Goal: Task Accomplishment & Management: Manage account settings

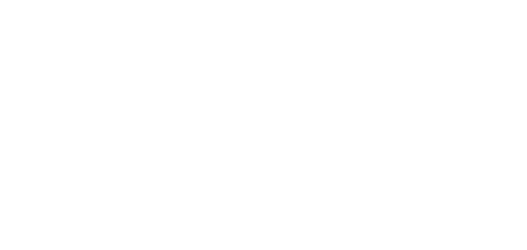
click at [339, 97] on body at bounding box center [263, 125] width 527 height 250
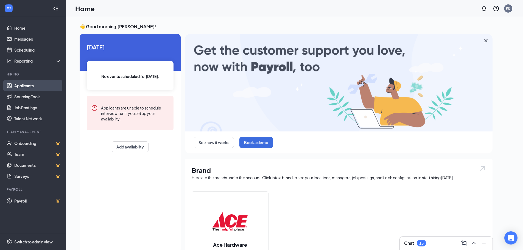
click at [20, 83] on link "Applicants" at bounding box center [37, 85] width 47 height 11
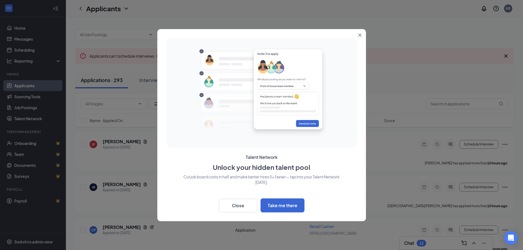
click at [360, 36] on icon "Close" at bounding box center [359, 34] width 3 height 3
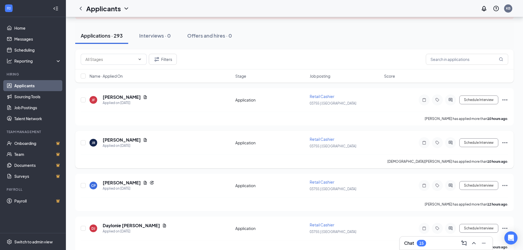
scroll to position [27, 0]
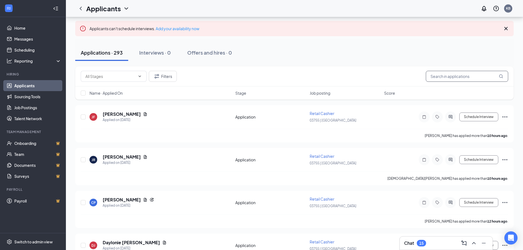
click at [438, 78] on input "text" at bounding box center [467, 76] width 82 height 11
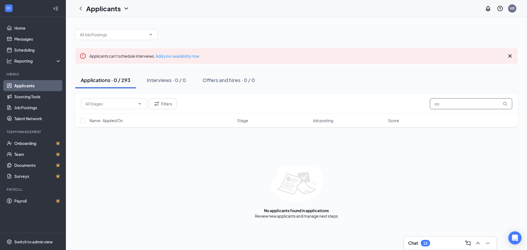
type input "c"
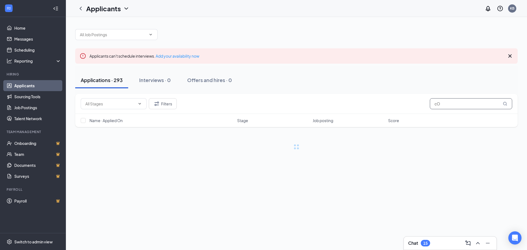
type input "c"
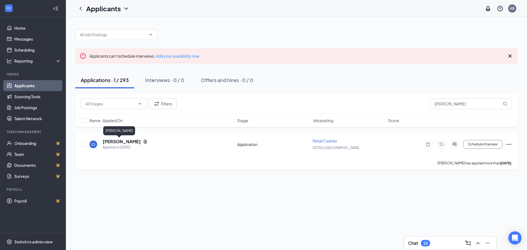
click at [108, 141] on h5 "Corey jr." at bounding box center [122, 142] width 38 height 6
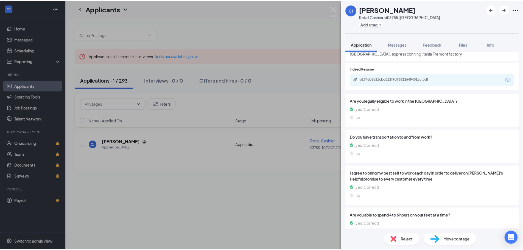
scroll to position [296, 0]
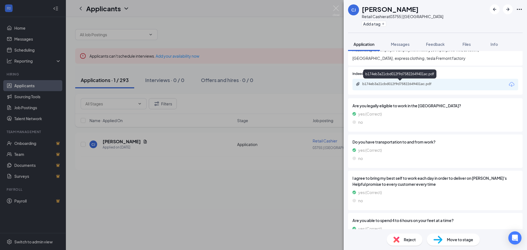
click at [393, 84] on div "b174eb3a21cbd012f9d75822649401ac.pdf" at bounding box center [400, 84] width 77 height 4
drag, startPoint x: 27, startPoint y: 86, endPoint x: 139, endPoint y: 92, distance: 112.2
click at [27, 86] on div "CJ Corey jr. Retail Cashier at 03755 | Brentwood Add a tag Application Messages…" at bounding box center [263, 125] width 527 height 250
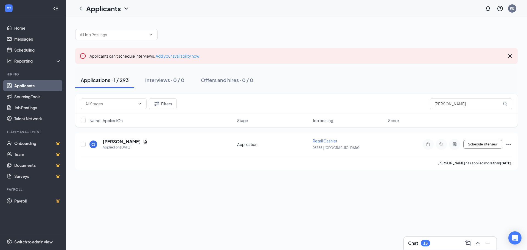
click at [103, 82] on div "Applications · 1 / 293" at bounding box center [105, 80] width 48 height 7
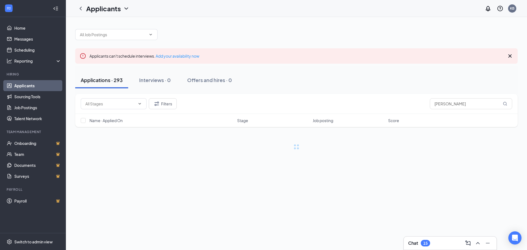
click at [103, 82] on div "Applications · 293" at bounding box center [102, 80] width 42 height 7
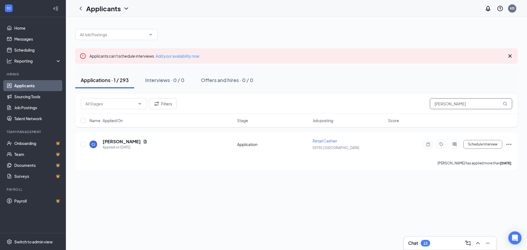
click at [483, 106] on input "COREY" at bounding box center [471, 103] width 82 height 11
type input "C"
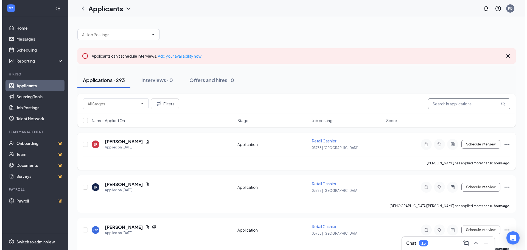
scroll to position [27, 0]
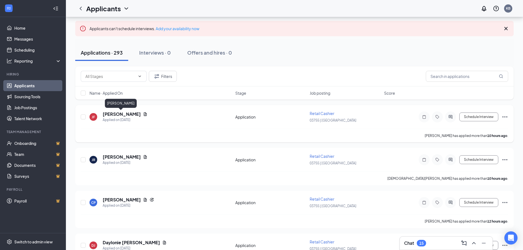
click at [108, 112] on h5 "[PERSON_NAME]" at bounding box center [122, 114] width 38 height 6
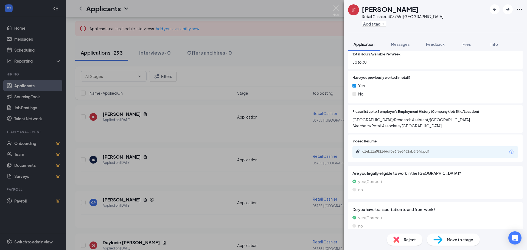
scroll to position [247, 0]
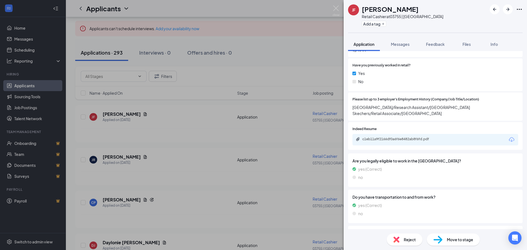
click at [417, 136] on div "c1eb11a9f2166df0a6f6e8482ab8f6fd.pdf" at bounding box center [435, 140] width 166 height 12
click at [415, 138] on div "c1eb11a9f2166df0a6f6e8482ab8f6fd.pdf" at bounding box center [400, 139] width 77 height 4
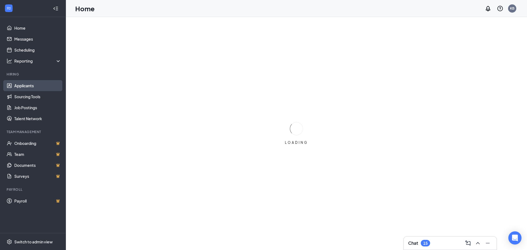
click at [17, 89] on link "Applicants" at bounding box center [37, 85] width 47 height 11
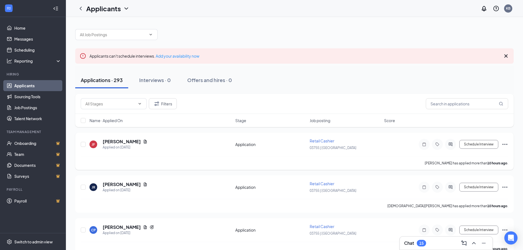
click at [82, 147] on div at bounding box center [83, 144] width 5 height 13
click at [83, 144] on input "checkbox" at bounding box center [83, 144] width 5 height 5
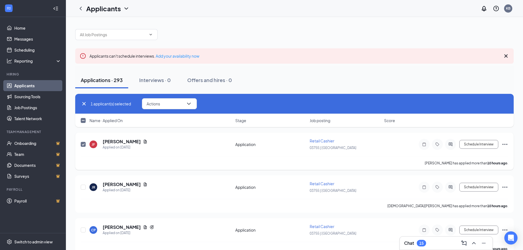
drag, startPoint x: 83, startPoint y: 141, endPoint x: 188, endPoint y: 164, distance: 107.3
click at [188, 164] on div "Jewel Fremery has applied more than 10 hours ago ." at bounding box center [294, 163] width 427 height 14
click at [505, 144] on icon "Ellipses" at bounding box center [504, 144] width 7 height 7
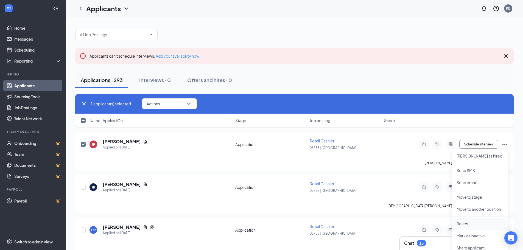
click at [467, 223] on p "Reject" at bounding box center [479, 223] width 47 height 5
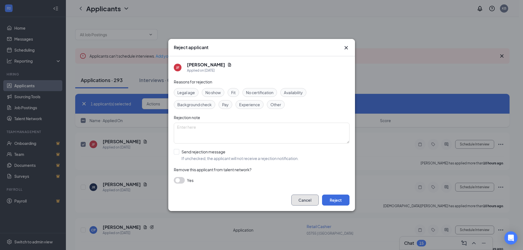
click at [310, 202] on button "Cancel" at bounding box center [304, 200] width 27 height 11
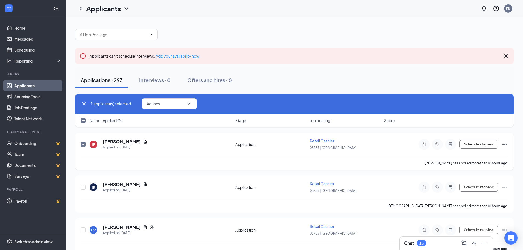
click at [506, 145] on icon "Ellipses" at bounding box center [504, 144] width 7 height 7
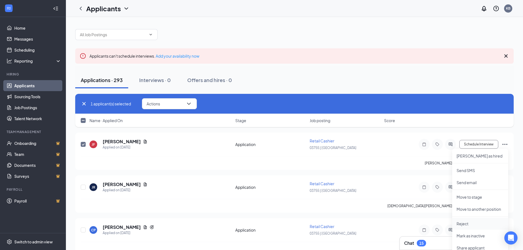
click at [466, 225] on p "Reject" at bounding box center [479, 223] width 47 height 5
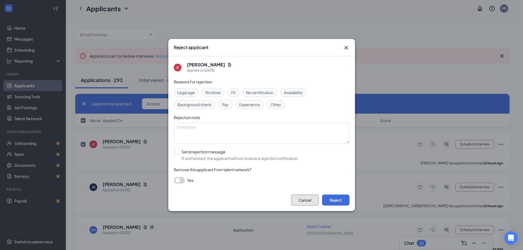
click at [309, 203] on button "Cancel" at bounding box center [304, 200] width 27 height 11
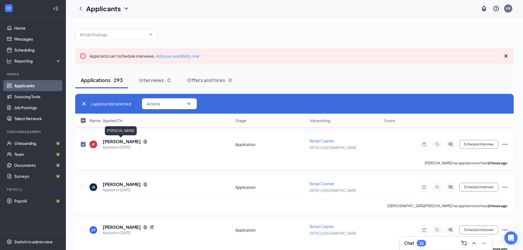
click at [109, 142] on h5 "[PERSON_NAME]" at bounding box center [122, 142] width 38 height 6
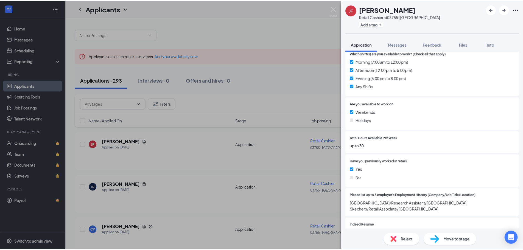
scroll to position [165, 0]
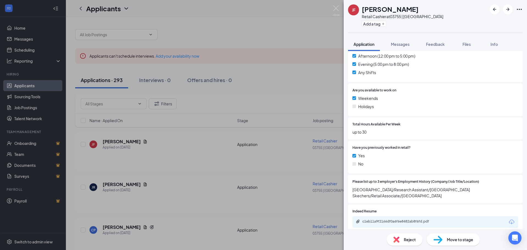
click at [158, 153] on div "JF Jewel Fremery Retail Cashier at 03755 | Brentwood Add a tag Application Mess…" at bounding box center [263, 125] width 527 height 250
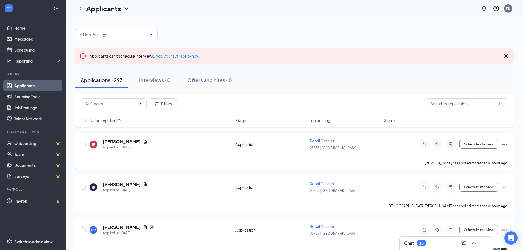
click at [505, 145] on icon "Ellipses" at bounding box center [504, 144] width 7 height 7
click at [505, 144] on icon "Ellipses" at bounding box center [504, 144] width 7 height 7
click at [503, 144] on icon "Ellipses" at bounding box center [504, 144] width 5 height 1
click at [84, 145] on input "checkbox" at bounding box center [83, 144] width 5 height 5
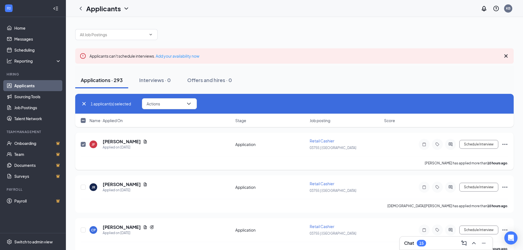
click at [507, 144] on icon "Ellipses" at bounding box center [504, 144] width 7 height 7
click at [504, 143] on icon "Ellipses" at bounding box center [504, 144] width 7 height 7
drag, startPoint x: 502, startPoint y: 144, endPoint x: 507, endPoint y: 144, distance: 4.9
click at [507, 144] on icon "Ellipses" at bounding box center [504, 144] width 7 height 7
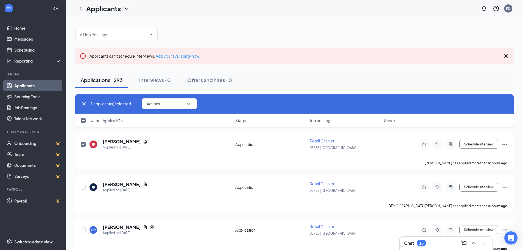
click at [507, 144] on icon "Ellipses" at bounding box center [504, 144] width 7 height 7
click at [506, 144] on icon "Ellipses" at bounding box center [504, 144] width 7 height 7
click at [507, 144] on icon "Ellipses" at bounding box center [504, 144] width 7 height 7
click at [504, 144] on icon "Ellipses" at bounding box center [504, 144] width 7 height 7
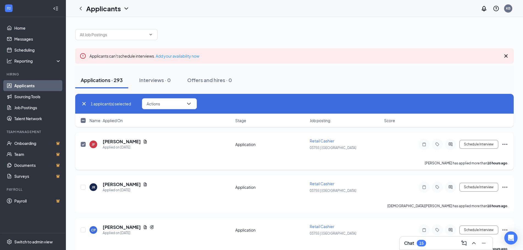
click at [504, 144] on icon "Ellipses" at bounding box center [504, 144] width 7 height 7
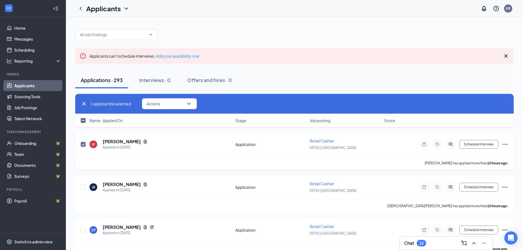
click at [84, 145] on input "checkbox" at bounding box center [83, 144] width 5 height 5
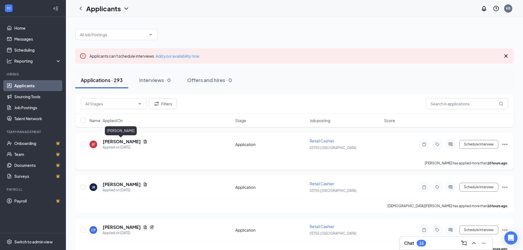
click at [112, 141] on h5 "[PERSON_NAME]" at bounding box center [122, 142] width 38 height 6
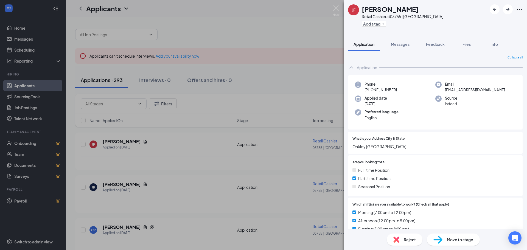
click at [135, 142] on div "JF Jewel Fremery Retail Cashier at 03755 | Brentwood Add a tag Application Mess…" at bounding box center [263, 125] width 527 height 250
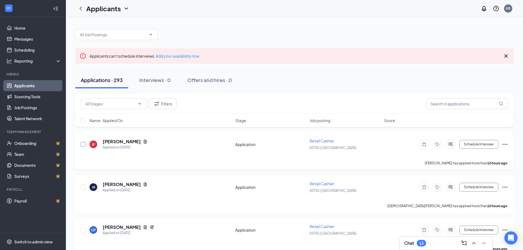
drag, startPoint x: 83, startPoint y: 145, endPoint x: 178, endPoint y: 155, distance: 95.2
click at [83, 145] on input "checkbox" at bounding box center [83, 144] width 5 height 5
checkbox input "true"
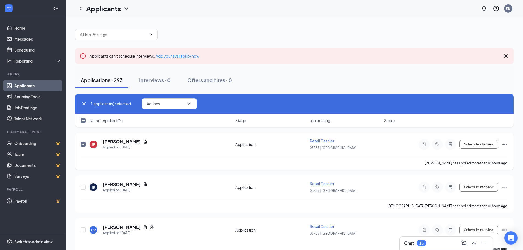
click at [506, 144] on icon "Ellipses" at bounding box center [504, 144] width 7 height 7
click at [502, 144] on icon "Ellipses" at bounding box center [504, 144] width 7 height 7
click at [504, 144] on icon "Ellipses" at bounding box center [504, 144] width 7 height 7
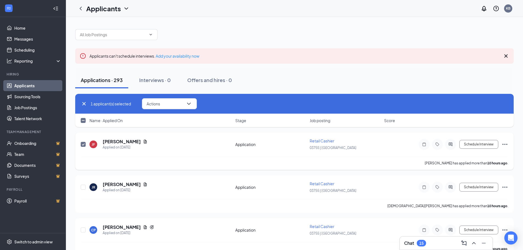
click at [504, 144] on icon "Ellipses" at bounding box center [504, 144] width 7 height 7
click at [448, 239] on div "Chat 15" at bounding box center [446, 243] width 84 height 9
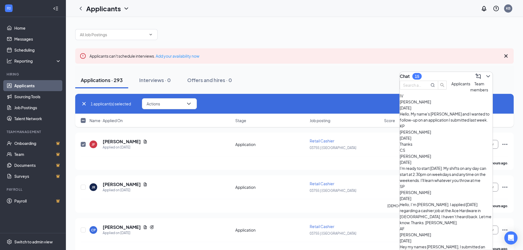
click at [355, 75] on div "Applications · 293 Interviews · 0 Offers and hires · 0" at bounding box center [294, 80] width 438 height 16
click at [486, 75] on icon "ChevronDown" at bounding box center [488, 76] width 4 height 2
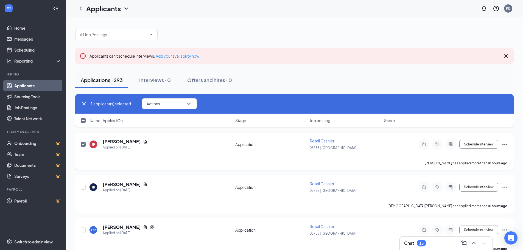
click at [501, 144] on div "Schedule Interview" at bounding box center [458, 144] width 99 height 11
click at [507, 144] on icon "Ellipses" at bounding box center [504, 144] width 7 height 7
drag, startPoint x: 507, startPoint y: 144, endPoint x: 504, endPoint y: 138, distance: 6.4
click at [504, 138] on div "JF Jewel Fremery Applied on Aug 25 Application Retail Cashier 03755 | Brentwood…" at bounding box center [294, 151] width 438 height 37
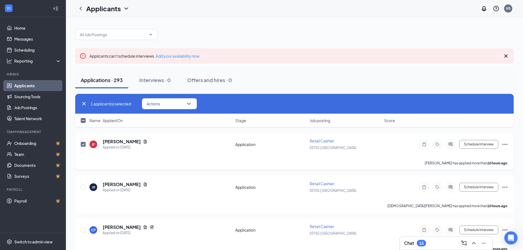
click at [501, 143] on icon "Ellipses" at bounding box center [504, 144] width 7 height 7
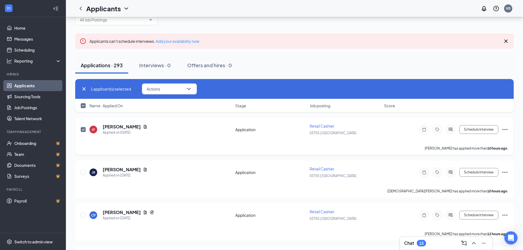
scroll to position [27, 0]
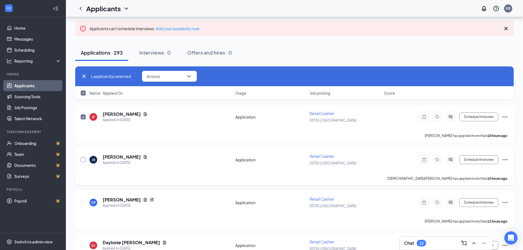
drag, startPoint x: 82, startPoint y: 161, endPoint x: 86, endPoint y: 161, distance: 3.9
click at [82, 161] on input "checkbox" at bounding box center [83, 159] width 5 height 5
checkbox input "true"
click at [505, 161] on icon "Ellipses" at bounding box center [504, 159] width 7 height 7
click at [504, 115] on icon "Ellipses" at bounding box center [504, 117] width 7 height 7
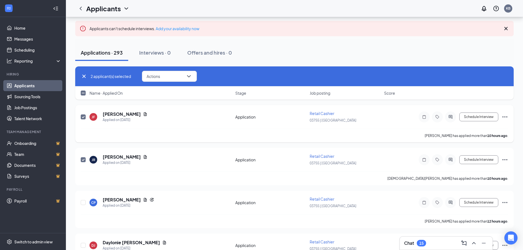
click at [504, 115] on icon "Ellipses" at bounding box center [504, 117] width 7 height 7
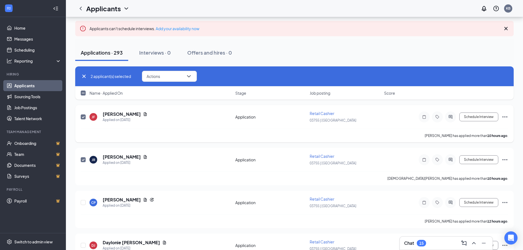
click at [504, 115] on icon "Ellipses" at bounding box center [504, 117] width 7 height 7
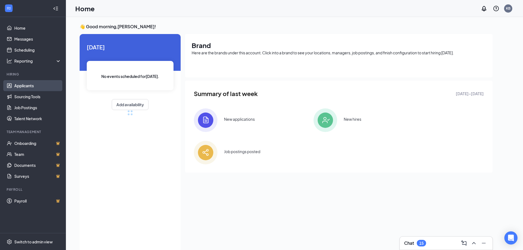
click at [18, 87] on link "Applicants" at bounding box center [37, 85] width 47 height 11
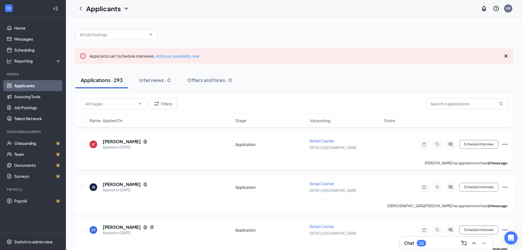
click at [505, 145] on icon "Ellipses" at bounding box center [504, 144] width 7 height 7
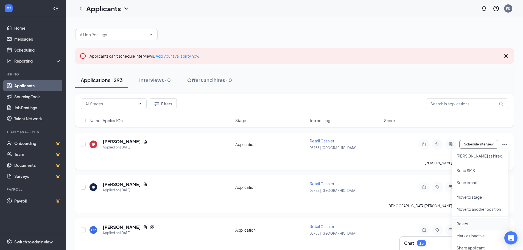
click at [466, 226] on p "Reject" at bounding box center [479, 223] width 47 height 5
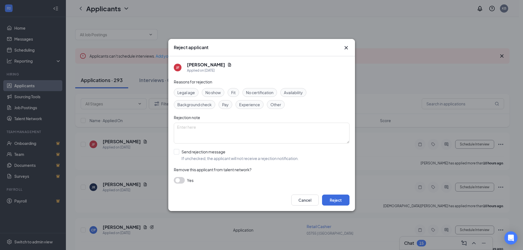
click at [274, 103] on span "Other" at bounding box center [275, 105] width 11 height 6
click at [210, 128] on textarea at bounding box center [262, 133] width 176 height 21
type textarea "N"
type textarea "Not available Holidays"
click at [334, 200] on button "Reject" at bounding box center [335, 200] width 27 height 11
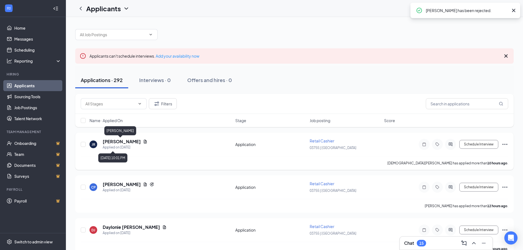
click at [109, 144] on h5 "[PERSON_NAME]" at bounding box center [122, 142] width 38 height 6
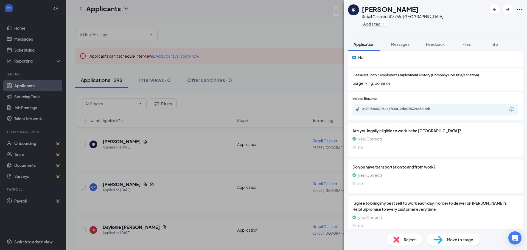
scroll to position [274, 0]
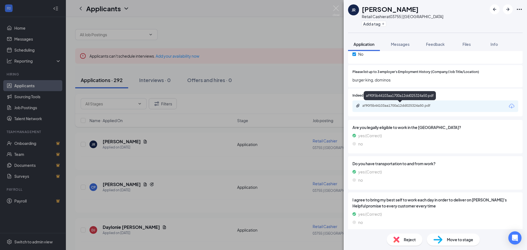
click at [389, 104] on div "af90f5b44103aa1700a12dd025324a50.pdf" at bounding box center [400, 105] width 77 height 4
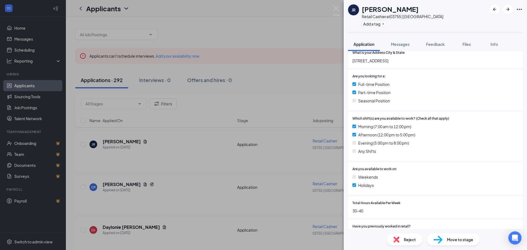
scroll to position [82, 0]
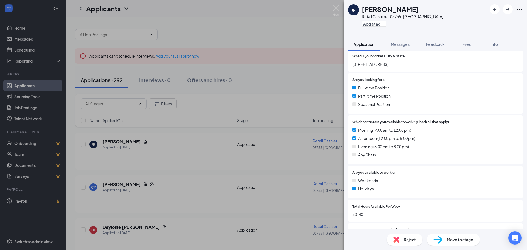
click at [175, 154] on div "JR [PERSON_NAME] Retail Cashier at 03755 | Brentwood Add a tag Application Mess…" at bounding box center [263, 125] width 527 height 250
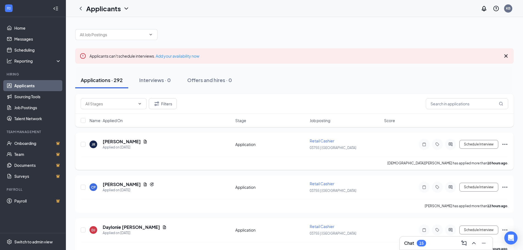
click at [503, 143] on icon "Ellipses" at bounding box center [504, 144] width 7 height 7
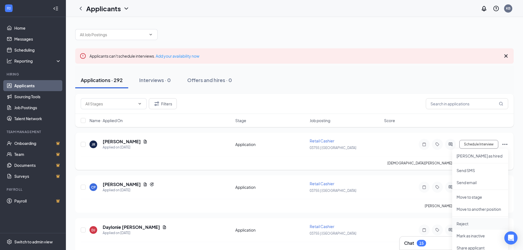
click at [464, 223] on p "Reject" at bounding box center [479, 223] width 47 height 5
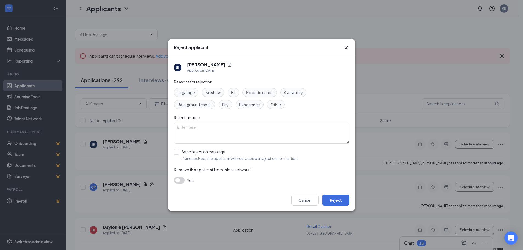
click at [275, 107] on span "Other" at bounding box center [275, 105] width 11 height 6
click at [291, 92] on span "Availability" at bounding box center [293, 92] width 19 height 6
click at [273, 107] on span "Other" at bounding box center [275, 105] width 11 height 6
click at [226, 129] on textarea at bounding box center [262, 133] width 176 height 21
type textarea "no weekends"
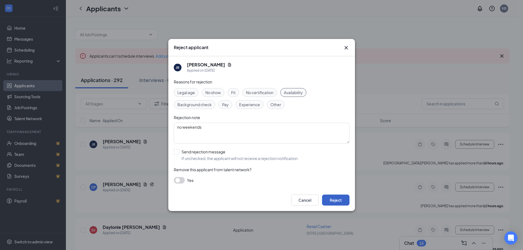
click at [332, 199] on button "Reject" at bounding box center [335, 200] width 27 height 11
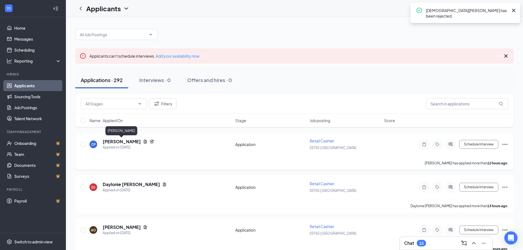
click at [129, 142] on h5 "[PERSON_NAME]" at bounding box center [122, 142] width 38 height 6
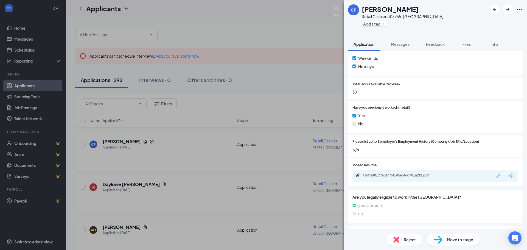
scroll to position [247, 0]
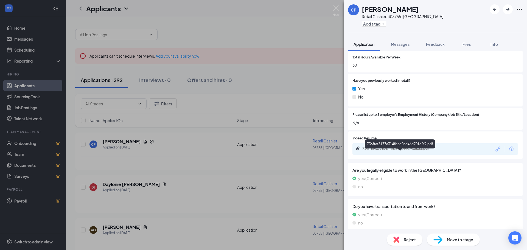
click at [400, 151] on div "736ffaf8177a314fbba0ad46d701a2f2.pdf" at bounding box center [400, 148] width 77 height 4
click at [315, 144] on div "CP [PERSON_NAME] Retail Cashier at 03755 | Brentwood Add a tag Application Mess…" at bounding box center [263, 125] width 527 height 250
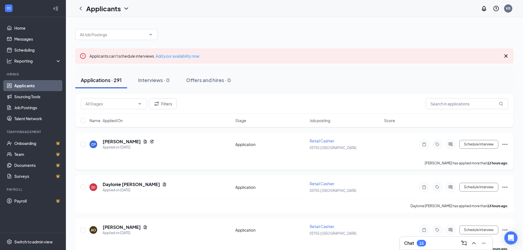
click at [501, 145] on div "Schedule Interview [PERSON_NAME] as hired Send SMS Send email Move to stage Mov…" at bounding box center [458, 144] width 99 height 11
click at [503, 145] on icon "Ellipses" at bounding box center [504, 144] width 7 height 7
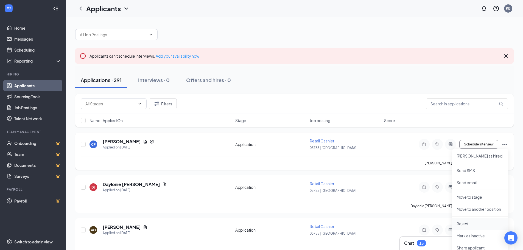
click at [472, 223] on p "Reject" at bounding box center [479, 223] width 47 height 5
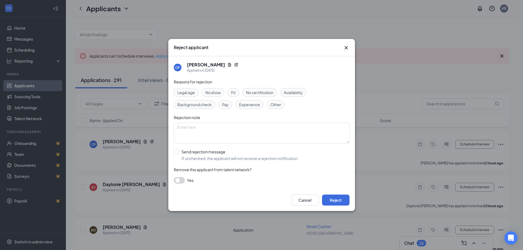
click at [235, 95] on span "Fit" at bounding box center [233, 92] width 4 height 6
click at [227, 137] on textarea at bounding box center [262, 133] width 176 height 21
type textarea "open availability"
click at [333, 201] on button "Reject" at bounding box center [335, 200] width 27 height 11
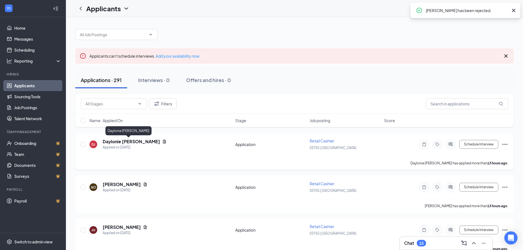
click at [125, 141] on h5 "Daylonie [PERSON_NAME]" at bounding box center [131, 142] width 57 height 6
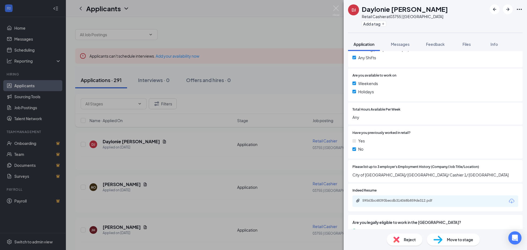
scroll to position [192, 0]
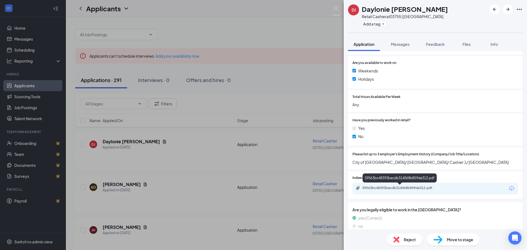
click at [406, 188] on div "59563bc48393becdb314068b859de312.pdf" at bounding box center [400, 188] width 77 height 4
click at [287, 144] on div "DJ Daylonie [PERSON_NAME] Retail Cashier at 03755 | Brentwood Add a tag Applica…" at bounding box center [263, 125] width 527 height 250
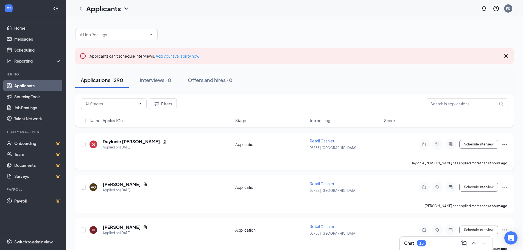
click at [503, 142] on icon "Ellipses" at bounding box center [504, 144] width 7 height 7
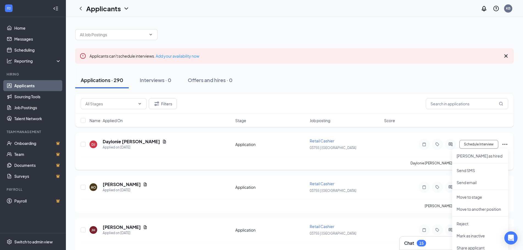
click at [293, 152] on div "DJ Daylonie [PERSON_NAME] Applied on [DATE] Application Retail Cashier 03755 | …" at bounding box center [294, 147] width 427 height 18
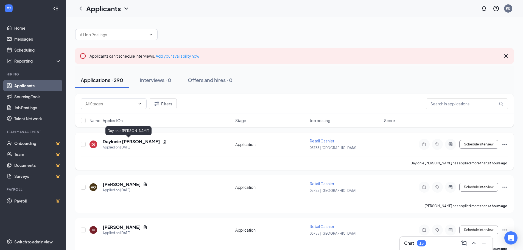
click at [118, 142] on h5 "Daylonie [PERSON_NAME]" at bounding box center [131, 142] width 57 height 6
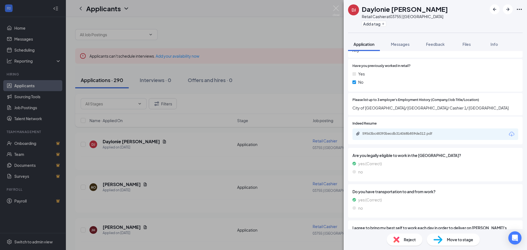
scroll to position [247, 0]
click at [391, 133] on div "59563bc48393becdb314068b859de312.pdf" at bounding box center [400, 133] width 77 height 4
click at [200, 153] on div "DJ Daylonie [PERSON_NAME] Retail Cashier at 03755 | Brentwood Add a tag Applica…" at bounding box center [263, 125] width 527 height 250
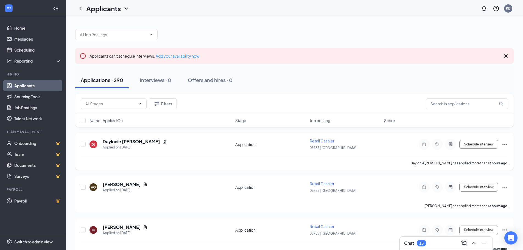
click at [505, 145] on icon "Ellipses" at bounding box center [504, 144] width 7 height 7
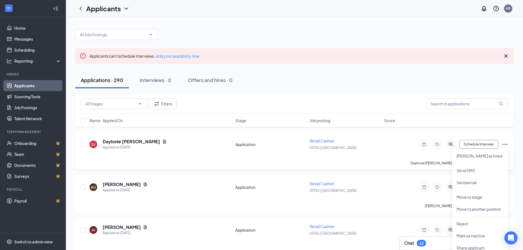
click at [504, 144] on icon "Ellipses" at bounding box center [504, 144] width 5 height 1
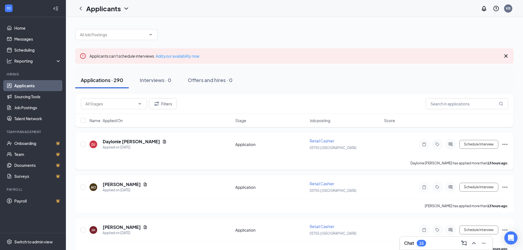
click at [504, 144] on icon "Ellipses" at bounding box center [504, 144] width 5 height 1
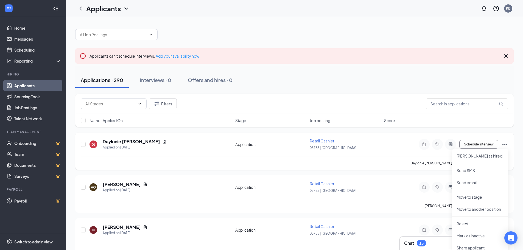
click at [375, 151] on div "DJ Daylonie [PERSON_NAME] Applied on [DATE] Application Retail Cashier 03755 | …" at bounding box center [294, 147] width 427 height 18
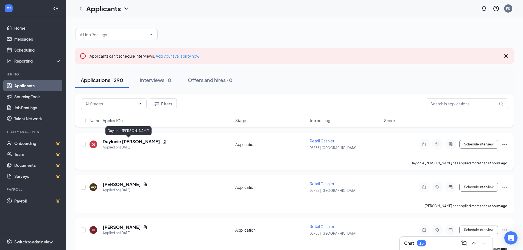
click at [134, 142] on h5 "Daylonie [PERSON_NAME]" at bounding box center [131, 142] width 57 height 6
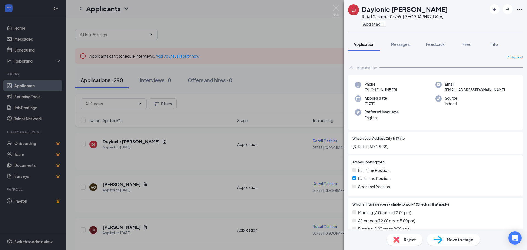
click at [201, 150] on div "DJ Daylonie [PERSON_NAME] Retail Cashier at 03755 | Brentwood Add a tag Applica…" at bounding box center [263, 125] width 527 height 250
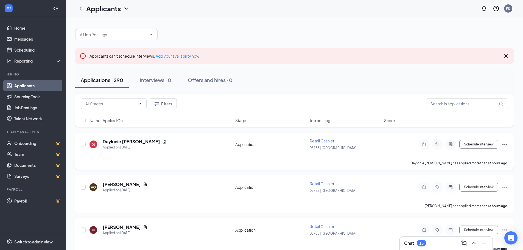
click at [505, 144] on icon "Ellipses" at bounding box center [504, 144] width 5 height 1
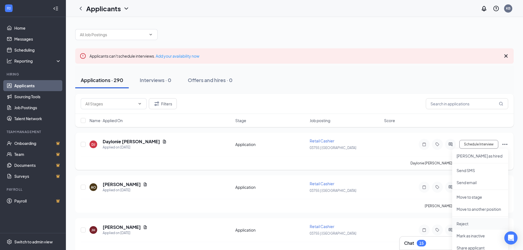
click at [460, 223] on p "Reject" at bounding box center [479, 223] width 47 height 5
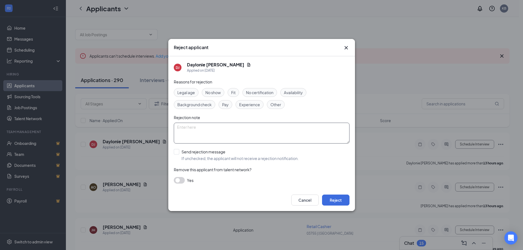
click at [215, 132] on textarea at bounding box center [262, 133] width 176 height 21
click at [274, 104] on span "Other" at bounding box center [275, 105] width 11 height 6
click at [223, 127] on textarea at bounding box center [262, 133] width 176 height 21
type textarea "Looking for Full Time"
click at [335, 200] on button "Reject" at bounding box center [335, 200] width 27 height 11
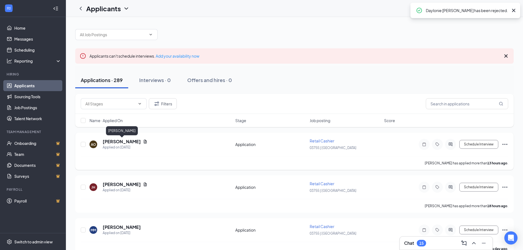
click at [122, 140] on h5 "[PERSON_NAME]" at bounding box center [122, 142] width 38 height 6
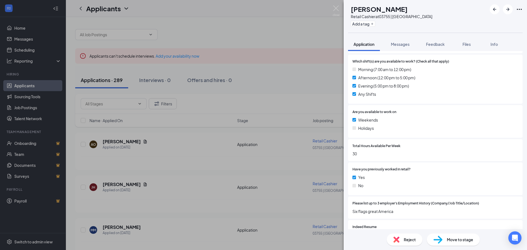
scroll to position [137, 0]
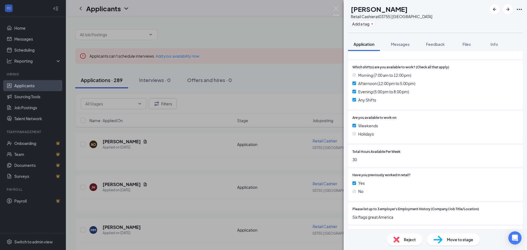
click at [255, 92] on div "AO [PERSON_NAME] Retail Cashier at 03755 | Brentwood Add a tag Application Mess…" at bounding box center [263, 125] width 527 height 250
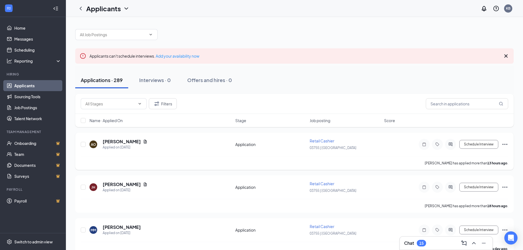
click at [507, 143] on icon "Ellipses" at bounding box center [504, 144] width 7 height 7
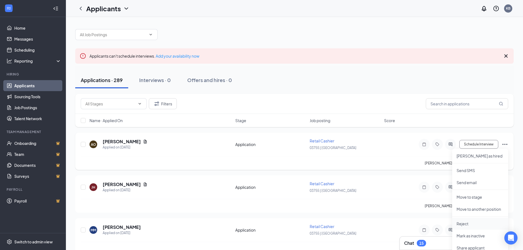
click at [467, 226] on p "Reject" at bounding box center [479, 223] width 47 height 5
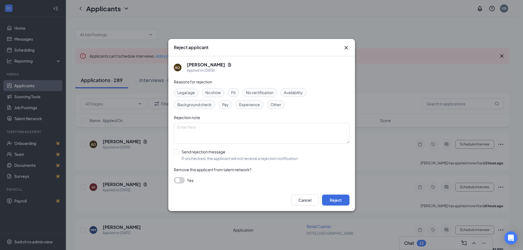
click at [287, 95] on span "Availability" at bounding box center [293, 92] width 19 height 6
click at [204, 134] on textarea at bounding box center [262, 133] width 176 height 21
type textarea "no holidays"
click at [336, 198] on button "Reject" at bounding box center [335, 200] width 27 height 11
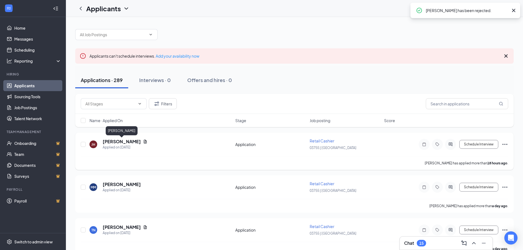
click at [132, 143] on h5 "[PERSON_NAME]" at bounding box center [122, 142] width 38 height 6
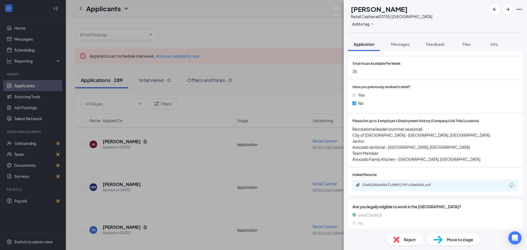
scroll to position [247, 0]
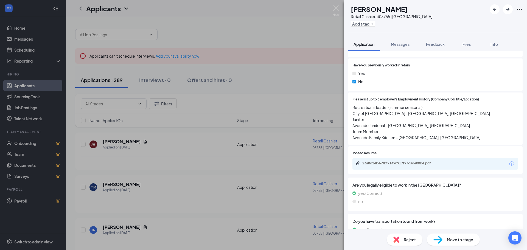
click at [102, 160] on div "[PERSON_NAME] Jayden [PERSON_NAME] Retail Cashier at 03755 | Brentwood Add a ta…" at bounding box center [263, 125] width 527 height 250
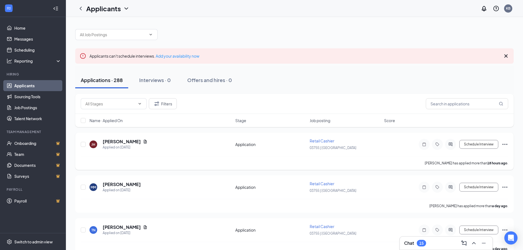
click at [501, 143] on div "Schedule Interview [PERSON_NAME] as hired Send SMS Send email Move to stage Mov…" at bounding box center [458, 144] width 99 height 11
click at [507, 144] on icon "Ellipses" at bounding box center [504, 144] width 7 height 7
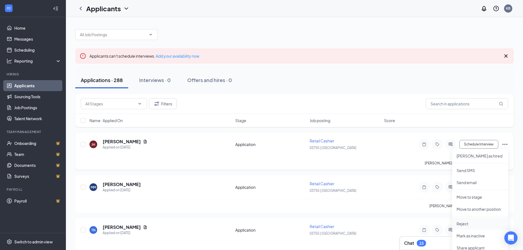
click at [467, 223] on p "Reject" at bounding box center [479, 223] width 47 height 5
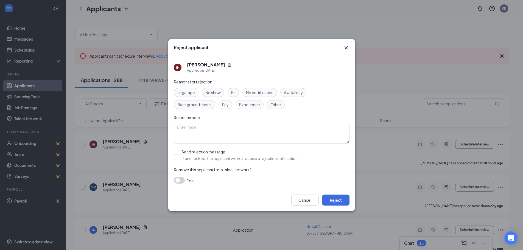
click at [288, 91] on span "Availability" at bounding box center [293, 92] width 19 height 6
click at [234, 135] on textarea at bounding box center [262, 133] width 176 height 21
type textarea "no weekends"
click at [336, 200] on button "Reject" at bounding box center [335, 200] width 27 height 11
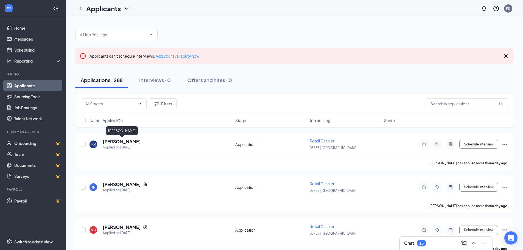
click at [128, 141] on h5 "[PERSON_NAME]" at bounding box center [122, 142] width 38 height 6
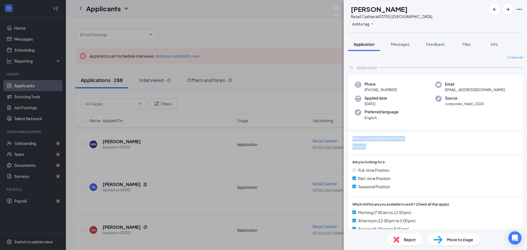
drag, startPoint x: 353, startPoint y: 136, endPoint x: 446, endPoint y: 146, distance: 93.5
click at [446, 146] on div "What is your Address City & State Antioch" at bounding box center [435, 142] width 166 height 13
click at [405, 161] on div at bounding box center [452, 162] width 133 height 5
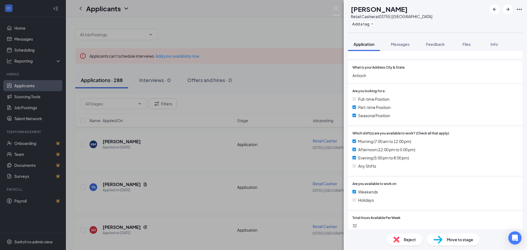
scroll to position [82, 0]
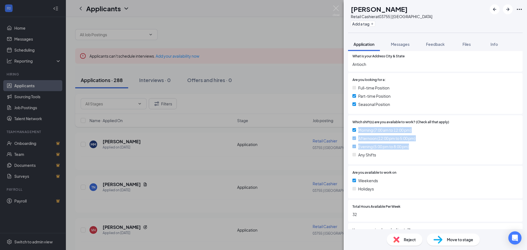
drag, startPoint x: 360, startPoint y: 130, endPoint x: 433, endPoint y: 144, distance: 74.5
click at [433, 144] on div "Morning (7:00 am to 12:00 pm) Afternoon (12:00 pm to 5:00 pm) Evening (5:00 pm …" at bounding box center [435, 143] width 166 height 33
click at [433, 144] on div "Evening (5:00 pm to 8:00 pm)" at bounding box center [435, 147] width 166 height 6
click at [242, 186] on div "MM [PERSON_NAME] Retail Cashier at 03755 | Brentwood Add a tag Application Mess…" at bounding box center [263, 125] width 527 height 250
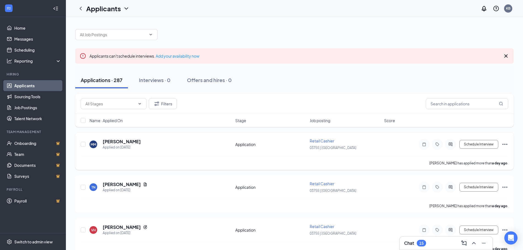
click at [502, 144] on icon "Ellipses" at bounding box center [504, 144] width 5 height 1
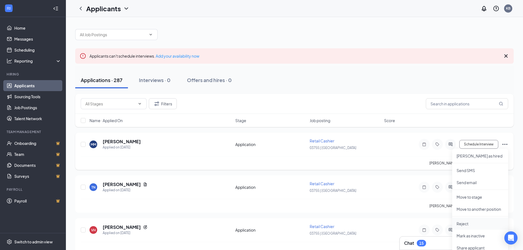
click at [465, 224] on p "Reject" at bounding box center [479, 223] width 47 height 5
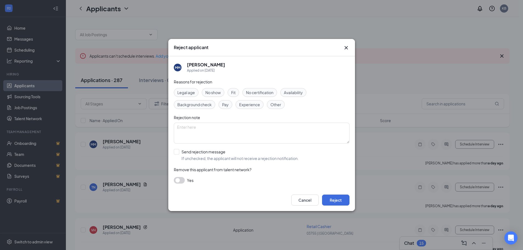
click at [286, 91] on span "Availability" at bounding box center [293, 92] width 19 height 6
click at [235, 135] on textarea at bounding box center [262, 133] width 176 height 21
type textarea "holidays"
click at [336, 200] on button "Reject" at bounding box center [335, 200] width 27 height 11
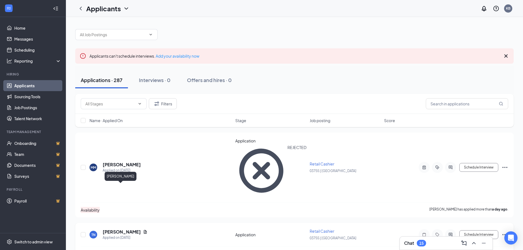
click at [119, 229] on h5 "[PERSON_NAME]" at bounding box center [122, 232] width 38 height 6
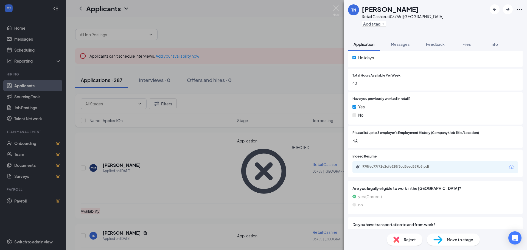
scroll to position [220, 0]
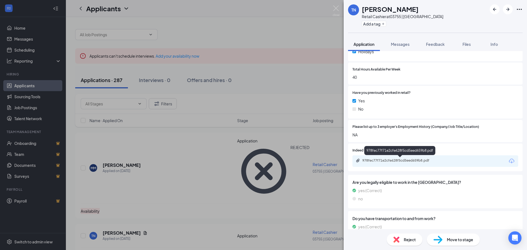
click at [375, 158] on div "978fec77f71e2cfe628f5cd5eed659b8.pdf" at bounding box center [400, 160] width 77 height 4
click at [303, 104] on div "TN [PERSON_NAME] Retail Cashier at 03755 | Brentwood Add a tag Application Mess…" at bounding box center [263, 125] width 527 height 250
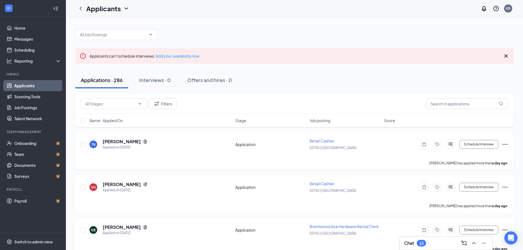
click at [504, 144] on icon "Ellipses" at bounding box center [504, 144] width 7 height 7
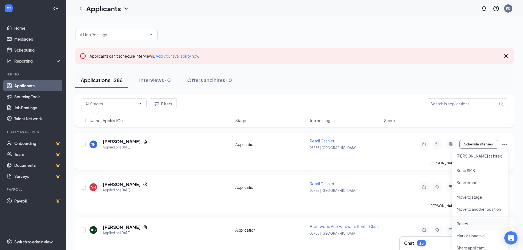
click at [463, 221] on p "Reject" at bounding box center [479, 223] width 47 height 5
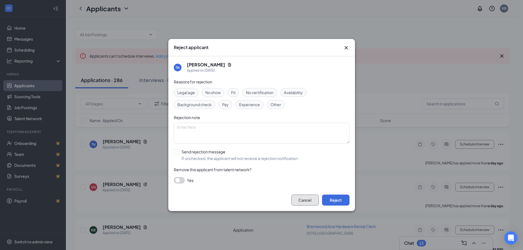
click at [304, 197] on button "Cancel" at bounding box center [304, 200] width 27 height 11
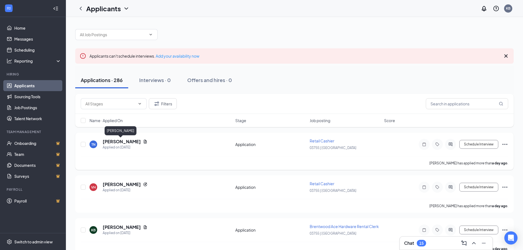
click at [122, 139] on h5 "[PERSON_NAME]" at bounding box center [122, 142] width 38 height 6
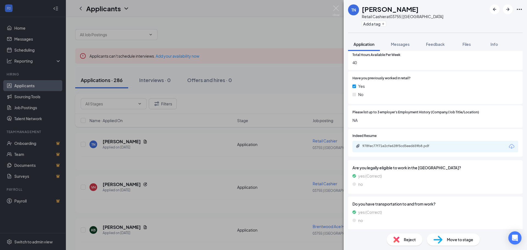
scroll to position [247, 0]
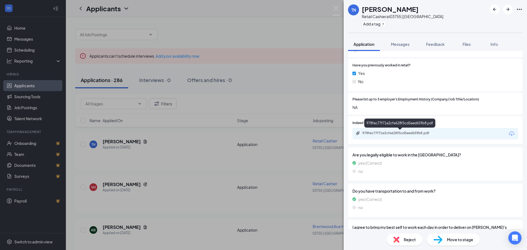
click at [378, 133] on div "978fec77f71e2cfe628f5cd5eed659b8.pdf" at bounding box center [400, 133] width 77 height 4
click at [195, 155] on div "TN [PERSON_NAME] Retail Cashier at 03755 | Brentwood Add a tag Application Mess…" at bounding box center [263, 125] width 527 height 250
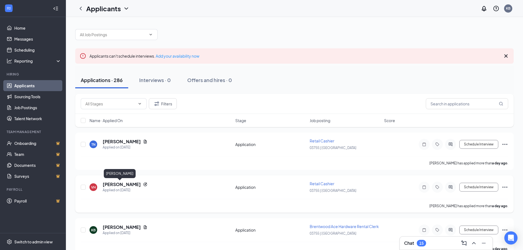
click at [122, 184] on h5 "[PERSON_NAME]" at bounding box center [122, 184] width 38 height 6
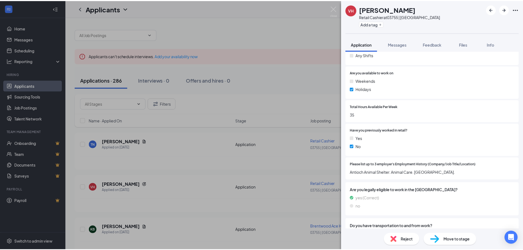
scroll to position [199, 0]
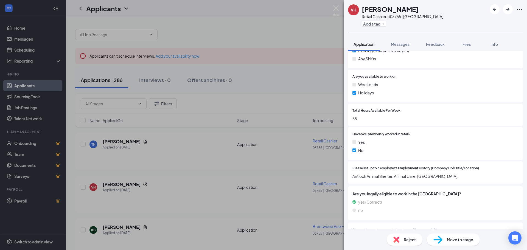
click at [249, 81] on div "VH [PERSON_NAME] Retail Cashier at 03755 | Brentwood Add a tag Application Mess…" at bounding box center [263, 125] width 527 height 250
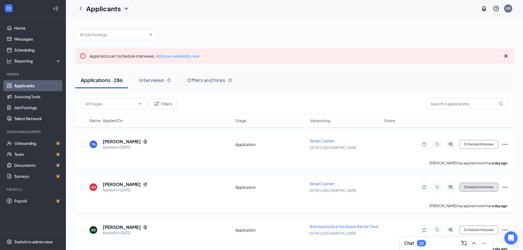
click at [481, 186] on button "Schedule Interview" at bounding box center [478, 187] width 39 height 9
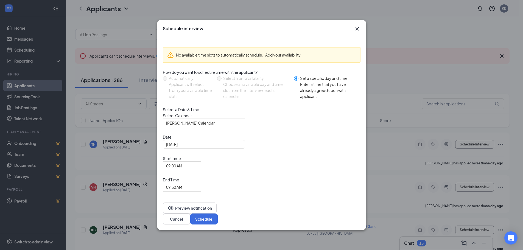
click at [355, 32] on icon "Cross" at bounding box center [357, 29] width 7 height 7
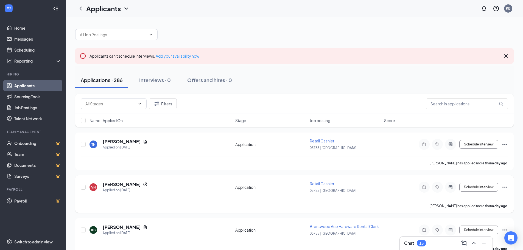
click at [506, 186] on icon "Ellipses" at bounding box center [504, 187] width 7 height 7
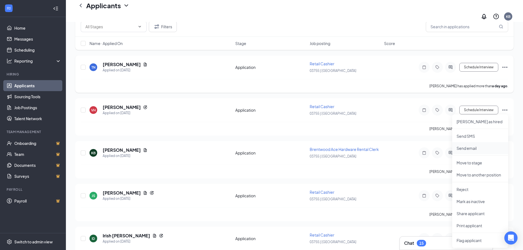
scroll to position [82, 0]
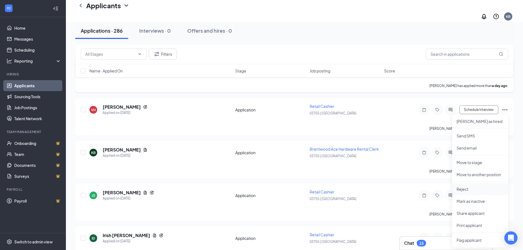
click at [467, 186] on p "Reject" at bounding box center [479, 188] width 47 height 5
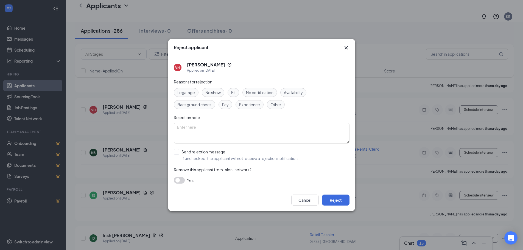
click at [292, 92] on span "Availability" at bounding box center [293, 92] width 19 height 6
click at [254, 128] on textarea at bounding box center [262, 133] width 176 height 21
type textarea "n"
type textarea "weekends"
click at [337, 200] on button "Reject" at bounding box center [335, 200] width 27 height 11
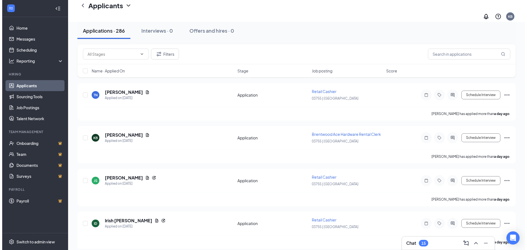
scroll to position [55, 0]
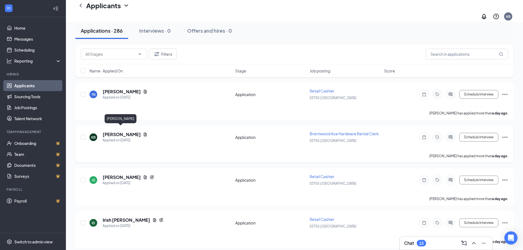
click at [121, 131] on h5 "[PERSON_NAME]" at bounding box center [122, 134] width 38 height 6
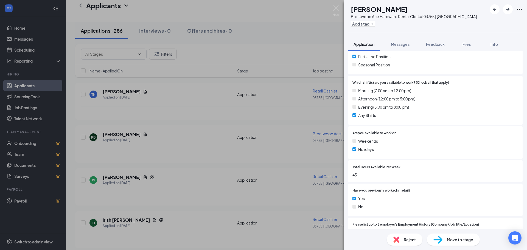
scroll to position [274, 0]
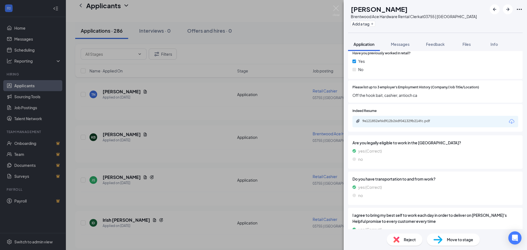
click at [394, 125] on div "9e121852ef6d912b26df041329b214fc.pdf" at bounding box center [435, 122] width 166 height 12
click at [394, 120] on div "9e121852ef6d912b26df041329b214fc.pdf" at bounding box center [400, 121] width 77 height 4
click at [121, 129] on div "KB [PERSON_NAME] Brentwood Ace Hardware Rental Clerk at 03755 | Brentwood Add a…" at bounding box center [263, 125] width 527 height 250
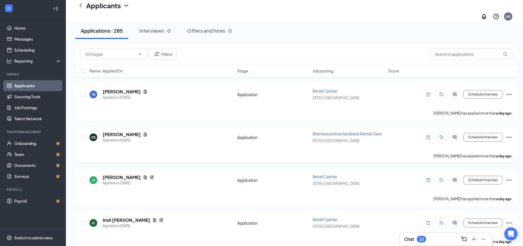
click at [508, 134] on icon "Ellipses" at bounding box center [509, 137] width 7 height 7
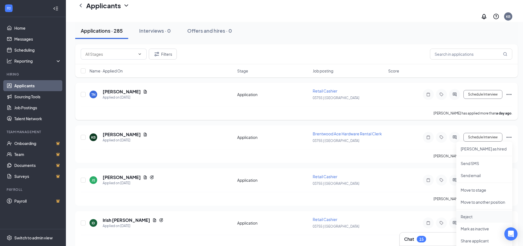
click at [476, 211] on li "Reject" at bounding box center [484, 217] width 56 height 12
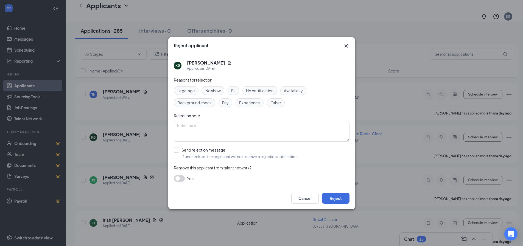
click at [292, 89] on span "Availability" at bounding box center [293, 91] width 19 height 6
click at [266, 130] on textarea at bounding box center [262, 131] width 176 height 21
type textarea "weekends"
click at [340, 202] on button "Reject" at bounding box center [335, 198] width 27 height 11
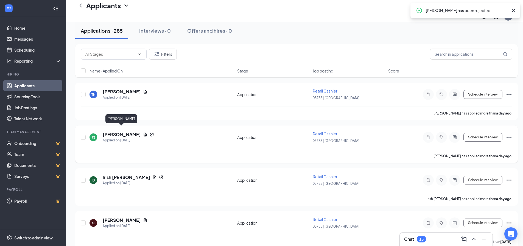
click at [123, 131] on h5 "[PERSON_NAME]" at bounding box center [122, 134] width 38 height 6
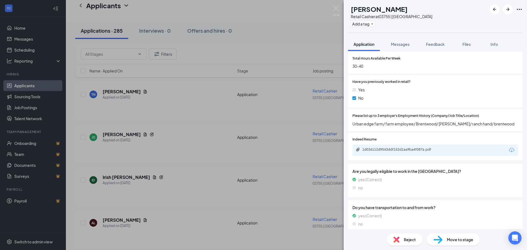
scroll to position [247, 0]
click at [407, 147] on div "1d036112d9543ddf152d1aa9ba4f087a.pdf" at bounding box center [400, 148] width 77 height 4
drag, startPoint x: 116, startPoint y: 170, endPoint x: 134, endPoint y: 166, distance: 17.9
click at [117, 169] on div "JS [PERSON_NAME] Retail Cashier at 03755 | Brentwood Add a tag Application Mess…" at bounding box center [263, 125] width 527 height 250
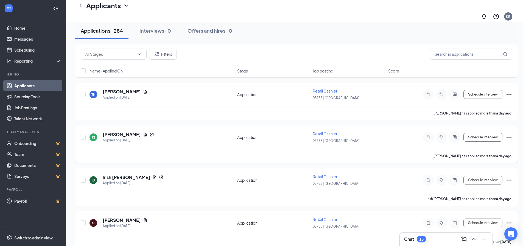
click at [510, 134] on icon "Ellipses" at bounding box center [509, 137] width 7 height 7
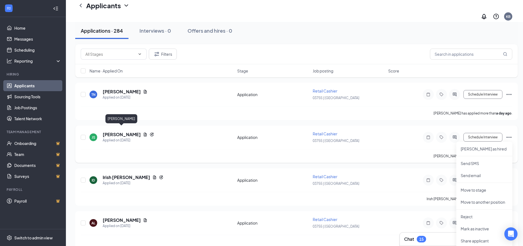
click at [128, 131] on h5 "[PERSON_NAME]" at bounding box center [122, 134] width 38 height 6
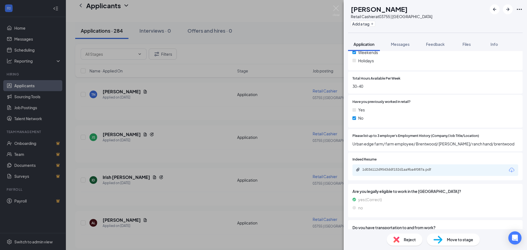
scroll to position [247, 0]
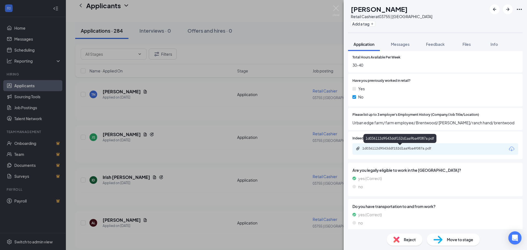
click at [419, 144] on div "1d036112d9543ddf152d1aa9ba4f087a.pdf" at bounding box center [399, 139] width 73 height 11
click at [418, 147] on div "1d036112d9543ddf152d1aa9ba4f087a.pdf" at bounding box center [400, 148] width 77 height 4
click at [150, 134] on div "JS [PERSON_NAME] Retail Cashier at 03755 | Brentwood Add a tag Application Mess…" at bounding box center [263, 125] width 527 height 250
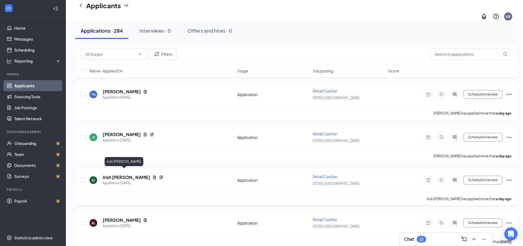
click at [109, 174] on h5 "Irish [PERSON_NAME]" at bounding box center [126, 177] width 47 height 6
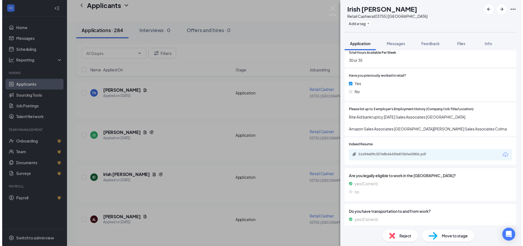
scroll to position [247, 0]
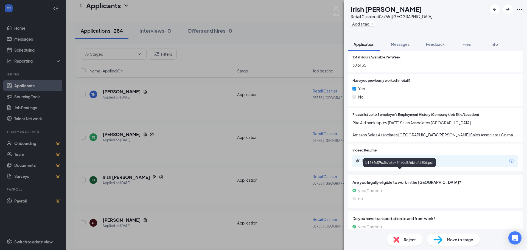
click at [376, 169] on div "b1694e09c357e8b46430e876bfe43806.pdf" at bounding box center [399, 163] width 73 height 11
click at [376, 163] on div "b1694e09c357e8b46430e876bfe43806.pdf" at bounding box center [400, 160] width 77 height 4
click at [173, 183] on div "ID Irish [PERSON_NAME] Retail Cashier at 03755 | Brentwood Add a tag Applicatio…" at bounding box center [263, 125] width 527 height 250
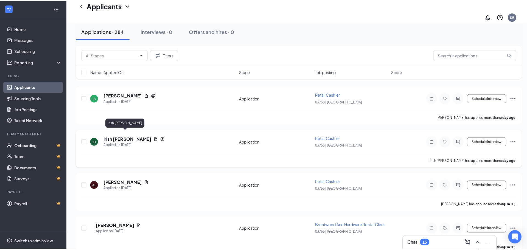
scroll to position [110, 0]
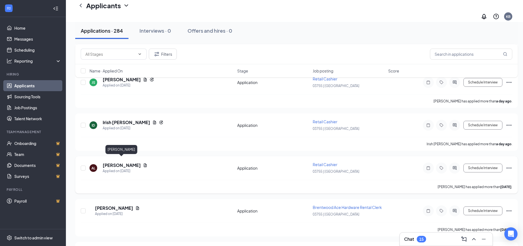
click at [122, 162] on h5 "[PERSON_NAME]" at bounding box center [122, 165] width 38 height 6
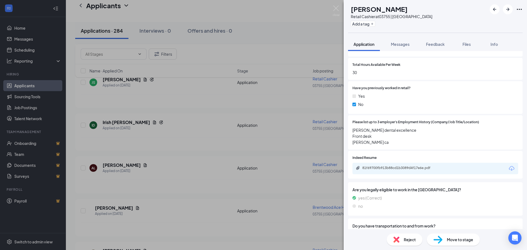
scroll to position [247, 0]
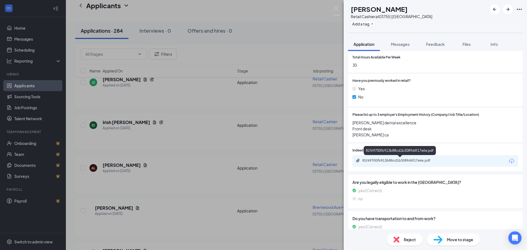
click at [384, 161] on div "81f69700fb913b88cd1b3089d4f17e6e.pdf" at bounding box center [400, 160] width 77 height 4
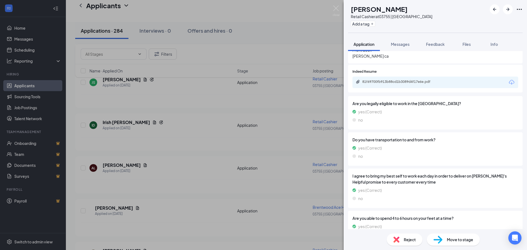
scroll to position [324, 0]
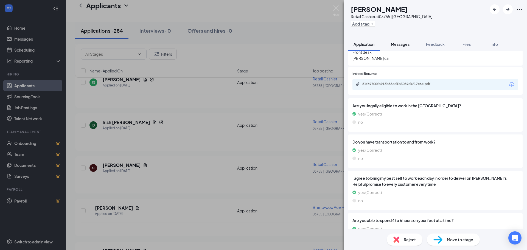
click at [406, 45] on span "Messages" at bounding box center [400, 44] width 19 height 5
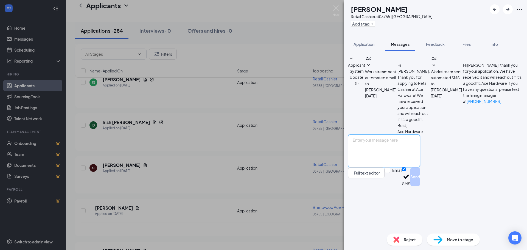
click at [394, 167] on textarea at bounding box center [384, 150] width 72 height 33
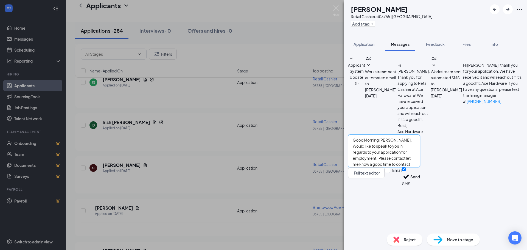
scroll to position [6, 0]
type textarea "Good Morning [PERSON_NAME], Would like to speak to you in regards to your appli…"
click at [420, 186] on button "Send" at bounding box center [415, 176] width 10 height 19
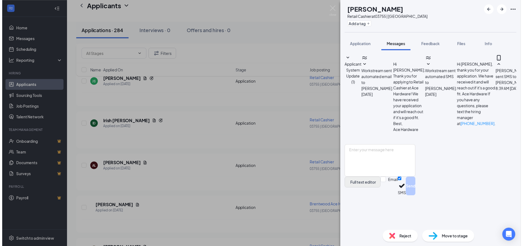
scroll to position [21, 0]
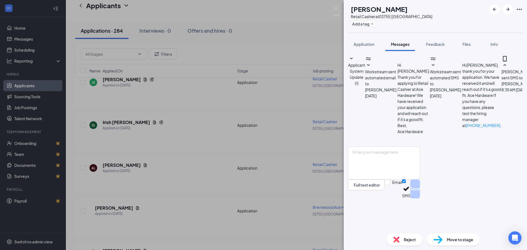
click at [291, 117] on div "AL [PERSON_NAME] Retail Cashier at 03755 | Brentwood Add a tag Application Mess…" at bounding box center [263, 125] width 527 height 250
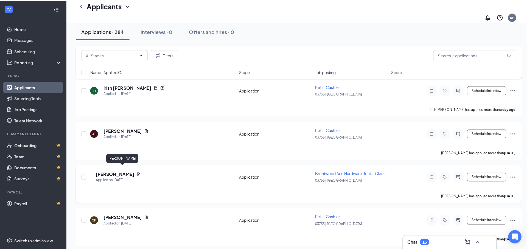
scroll to position [165, 0]
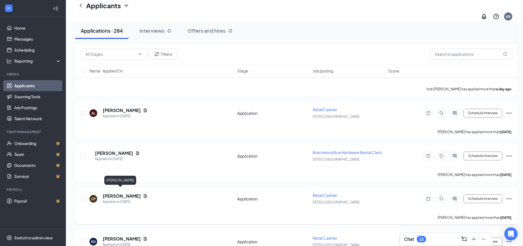
click at [120, 193] on h5 "[PERSON_NAME]" at bounding box center [122, 196] width 38 height 6
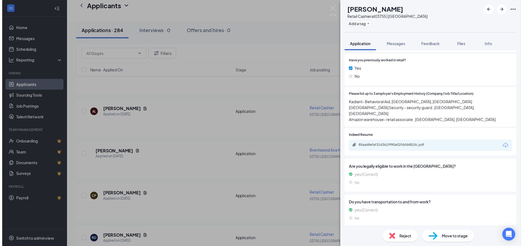
scroll to position [274, 0]
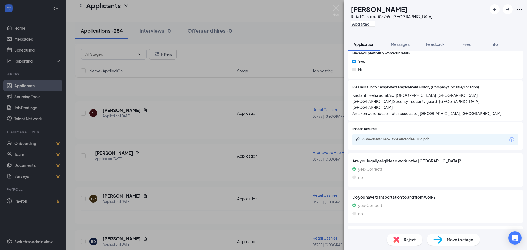
click at [384, 134] on div "85aa68efaf314361f990a02fdd44810c.pdf" at bounding box center [435, 140] width 166 height 12
click at [382, 137] on div "85aa68efaf314361f990a02fdd44810c.pdf" at bounding box center [400, 139] width 77 height 4
click at [328, 111] on div "CP [PERSON_NAME] Retail Cashier at 03755 | Brentwood Add a tag Application Mess…" at bounding box center [263, 125] width 527 height 250
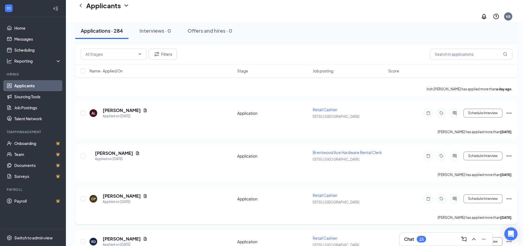
click at [509, 195] on icon "Ellipses" at bounding box center [509, 198] width 7 height 7
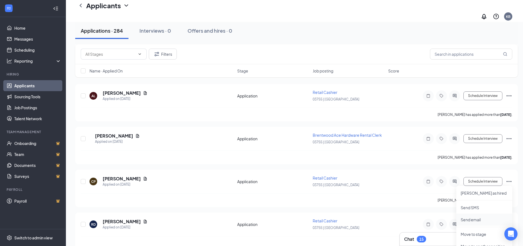
scroll to position [247, 0]
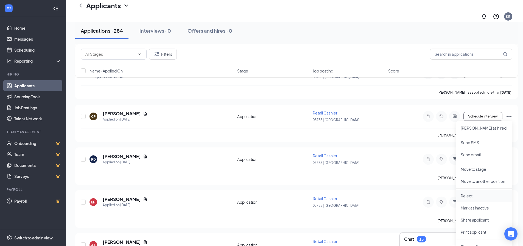
click at [466, 193] on p "Reject" at bounding box center [484, 195] width 47 height 5
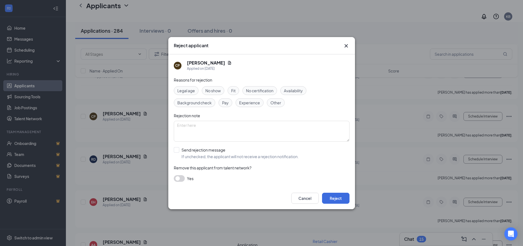
click at [234, 90] on span "Fit" at bounding box center [233, 91] width 4 height 6
click at [230, 124] on textarea at bounding box center [262, 131] width 176 height 21
type textarea "j"
click at [341, 201] on button "Reject" at bounding box center [335, 198] width 27 height 11
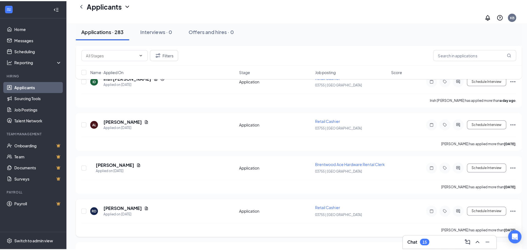
scroll to position [165, 0]
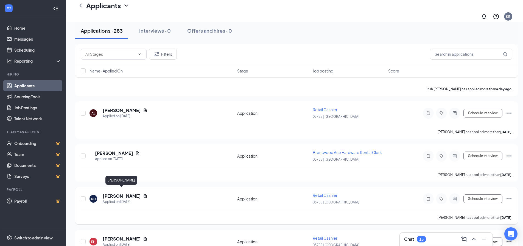
click at [118, 193] on h5 "[PERSON_NAME]" at bounding box center [122, 196] width 38 height 6
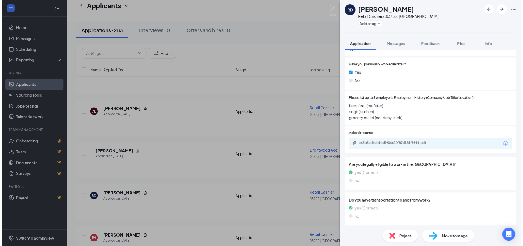
scroll to position [274, 0]
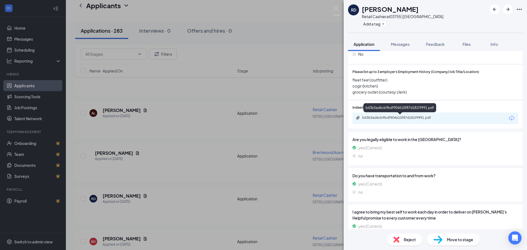
click at [378, 120] on div "b43b5ad6cb9bdf904610f87d181f9991.pdf" at bounding box center [400, 118] width 77 height 4
click at [314, 88] on div "RD [PERSON_NAME] Retail Cashier at 03755 | Brentwood Add a tag Application Mess…" at bounding box center [263, 125] width 527 height 250
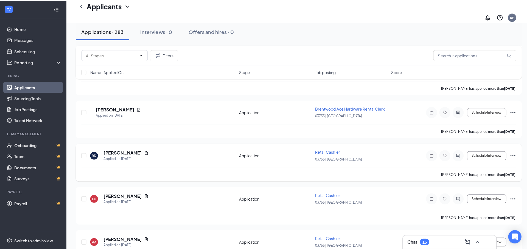
scroll to position [220, 0]
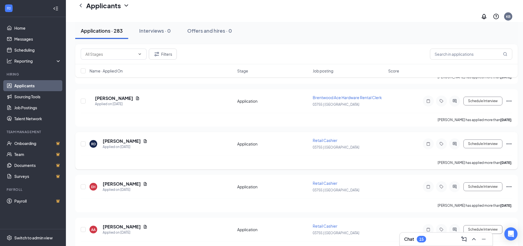
click at [510, 141] on icon "Ellipses" at bounding box center [509, 144] width 7 height 7
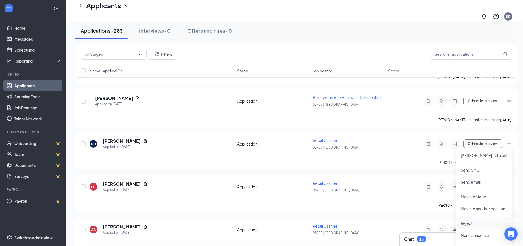
click at [470, 222] on li "Reject" at bounding box center [484, 223] width 56 height 12
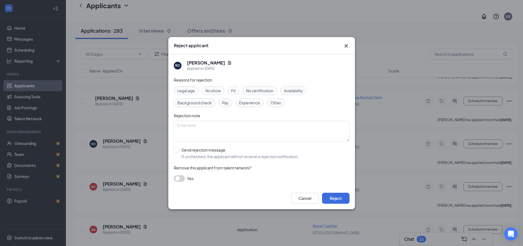
click at [231, 88] on span "Fit" at bounding box center [233, 91] width 4 height 6
click at [328, 198] on button "Reject" at bounding box center [335, 198] width 27 height 11
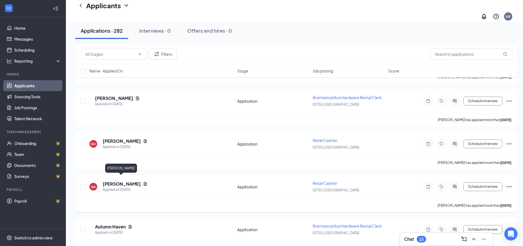
click at [116, 181] on h5 "[PERSON_NAME]" at bounding box center [122, 184] width 38 height 6
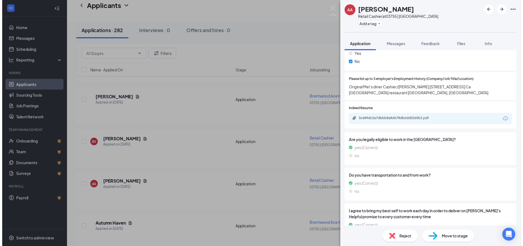
scroll to position [274, 0]
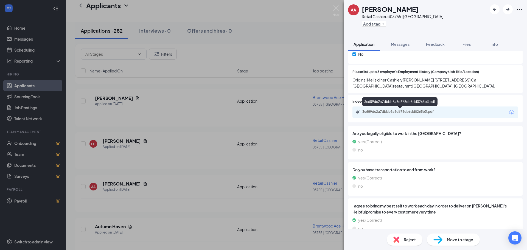
click at [403, 114] on div "3c689dc2a7dbbb8a8d678db6dd0265b3.pdf" at bounding box center [400, 112] width 89 height 5
click at [111, 182] on div "AA [PERSON_NAME] Retail Cashier at 03755 | Brentwood Add a tag Application Mess…" at bounding box center [263, 125] width 527 height 250
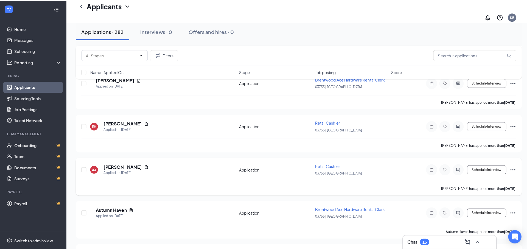
scroll to position [274, 0]
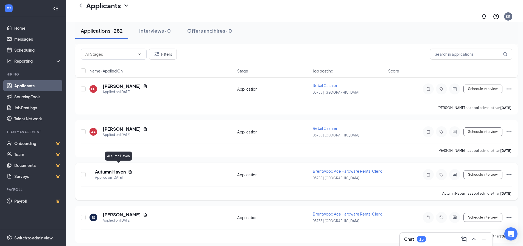
click at [119, 169] on h5 "Autumn Haven" at bounding box center [110, 172] width 31 height 6
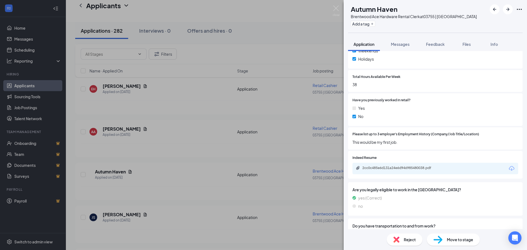
scroll to position [220, 0]
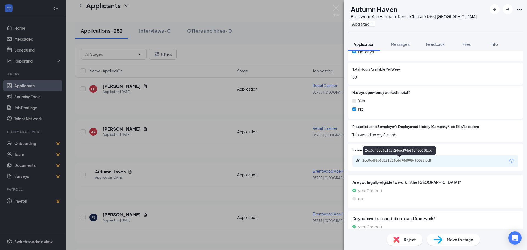
click at [405, 161] on div "2cc0c485e6d131a24e6d946985480038.pdf" at bounding box center [400, 160] width 77 height 4
